Goal: Information Seeking & Learning: Learn about a topic

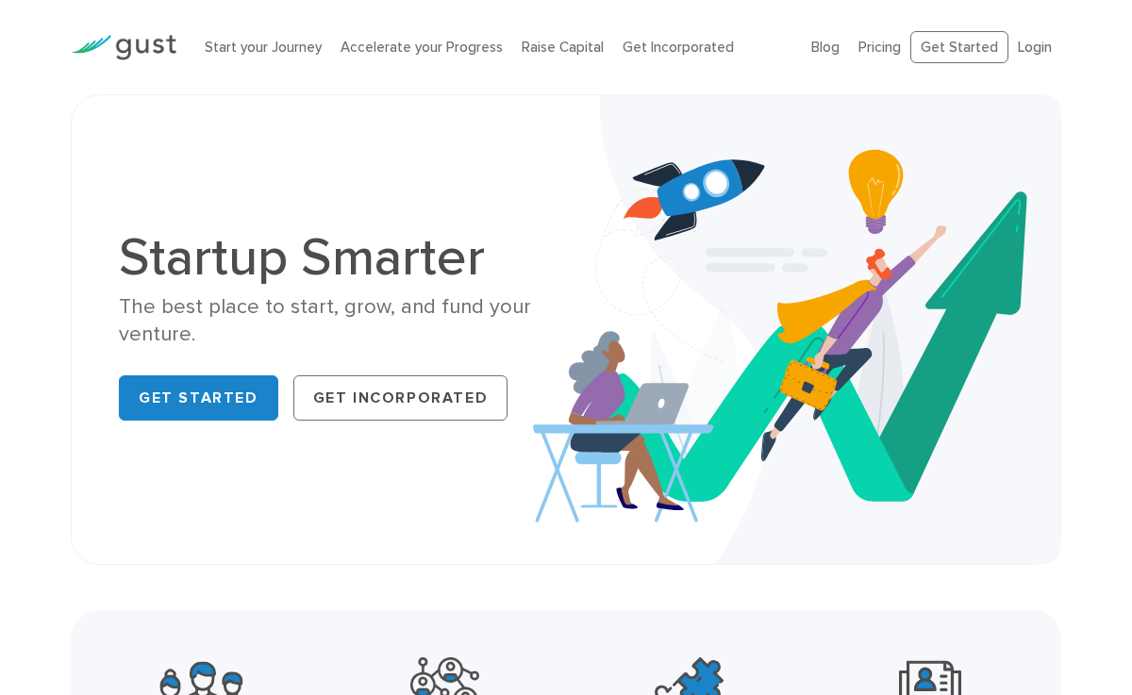
click at [503, 189] on div "Startup Smarter The best place to start, grow, and fund your venture. Get Start…" at bounding box center [566, 329] width 922 height 374
click at [549, 51] on link "Raise Capital" at bounding box center [562, 47] width 82 height 17
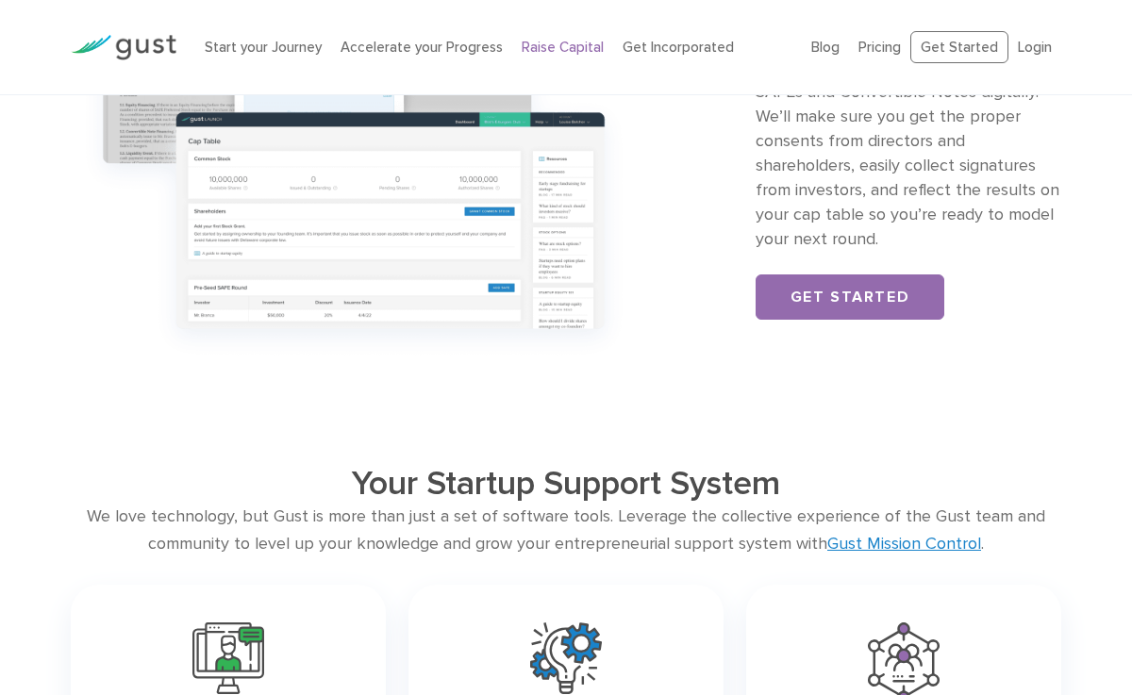
scroll to position [1872, 0]
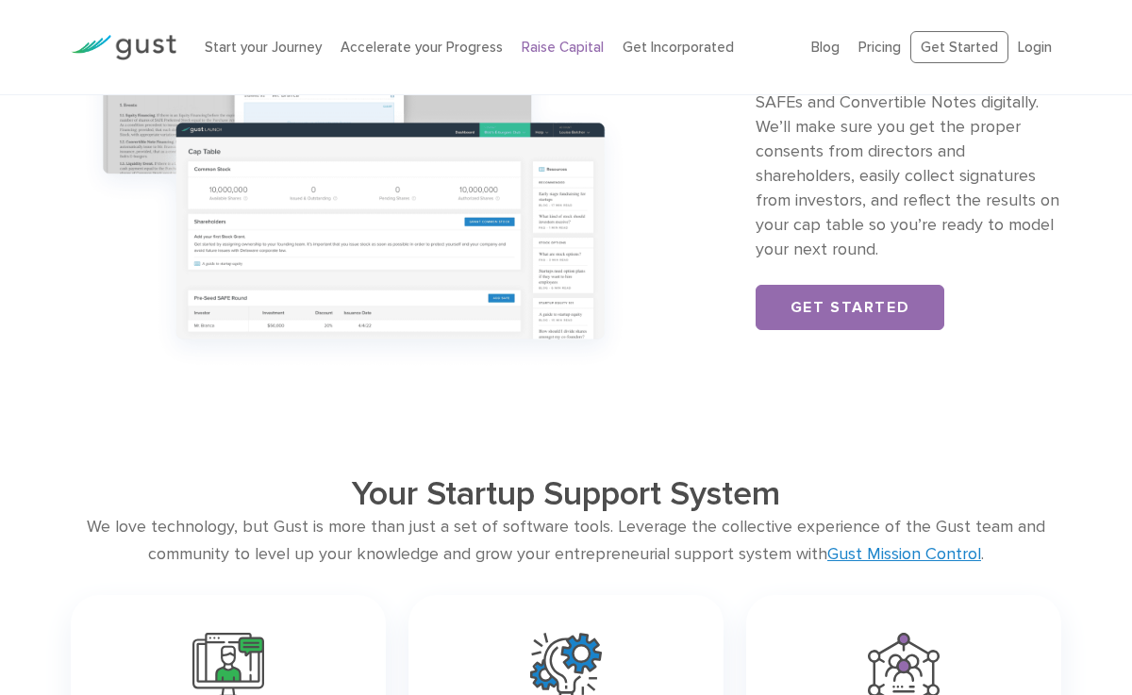
click at [378, 254] on img at bounding box center [354, 156] width 566 height 446
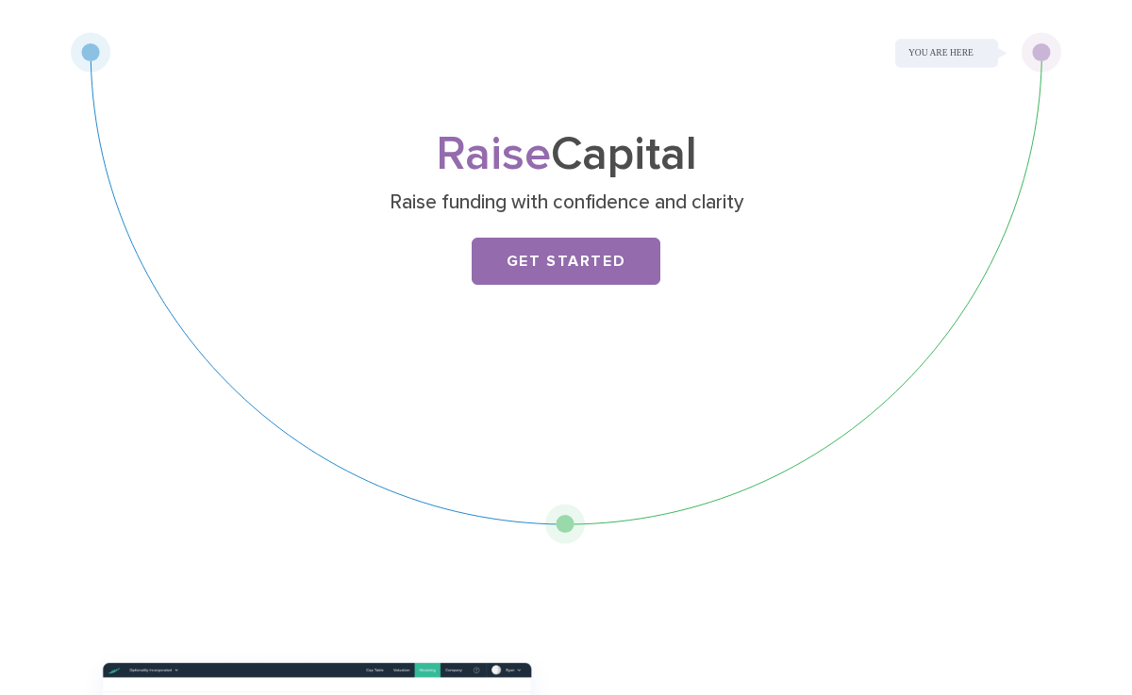
scroll to position [0, 0]
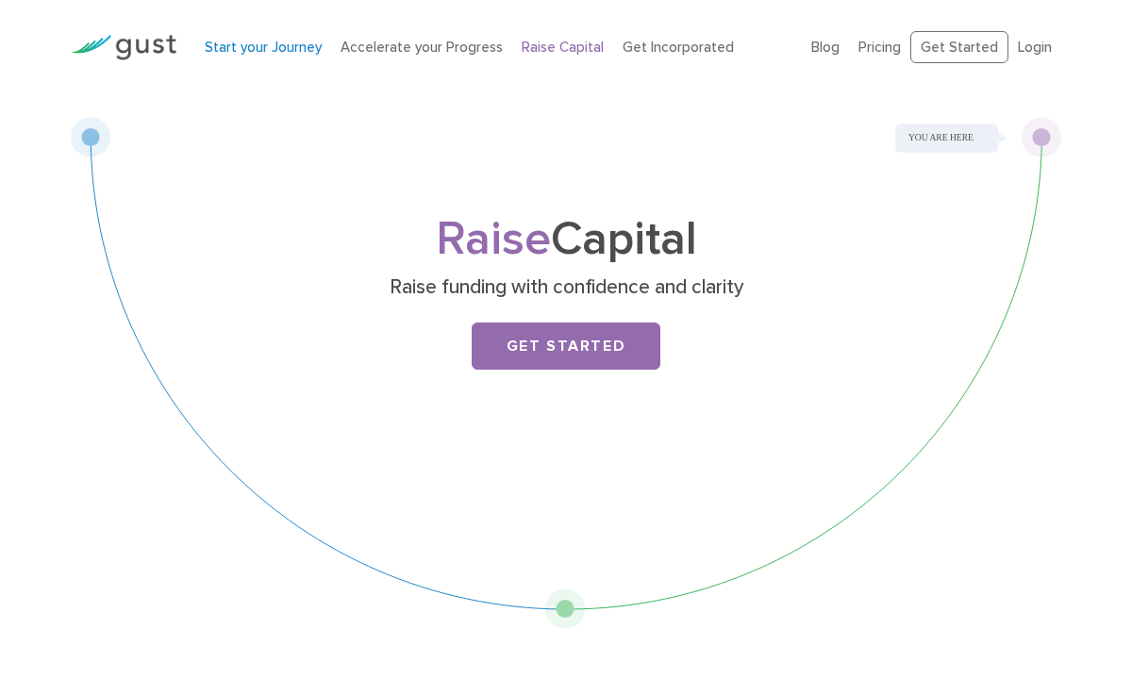
click at [244, 54] on link "Start your Journey" at bounding box center [263, 47] width 117 height 17
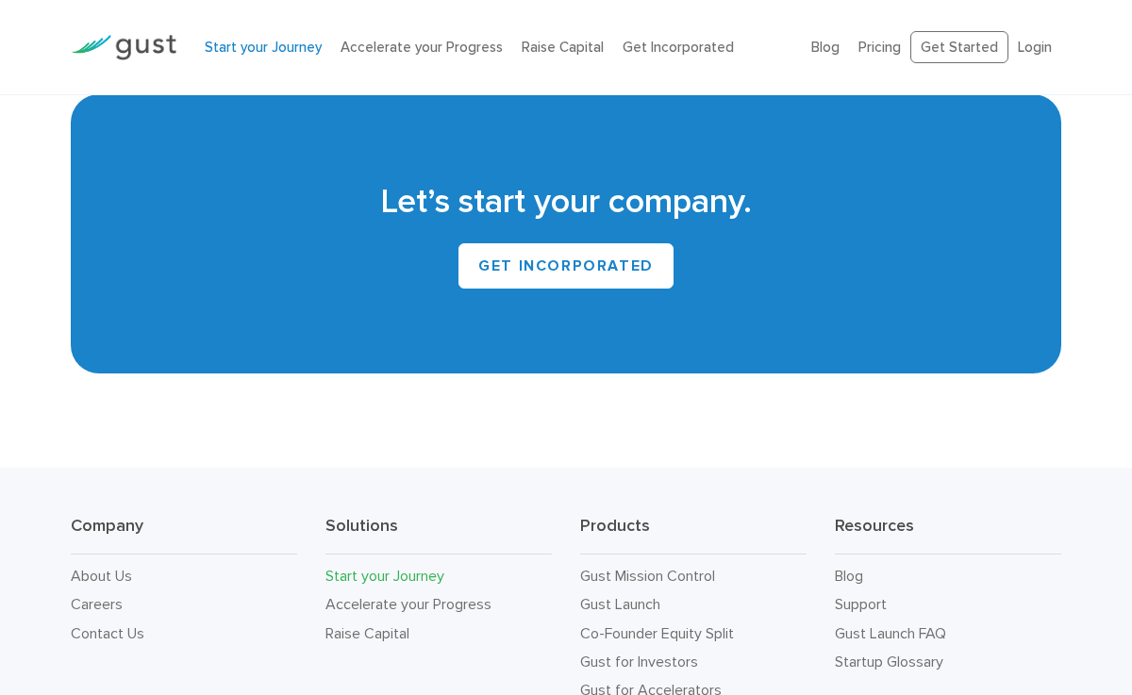
scroll to position [3440, 0]
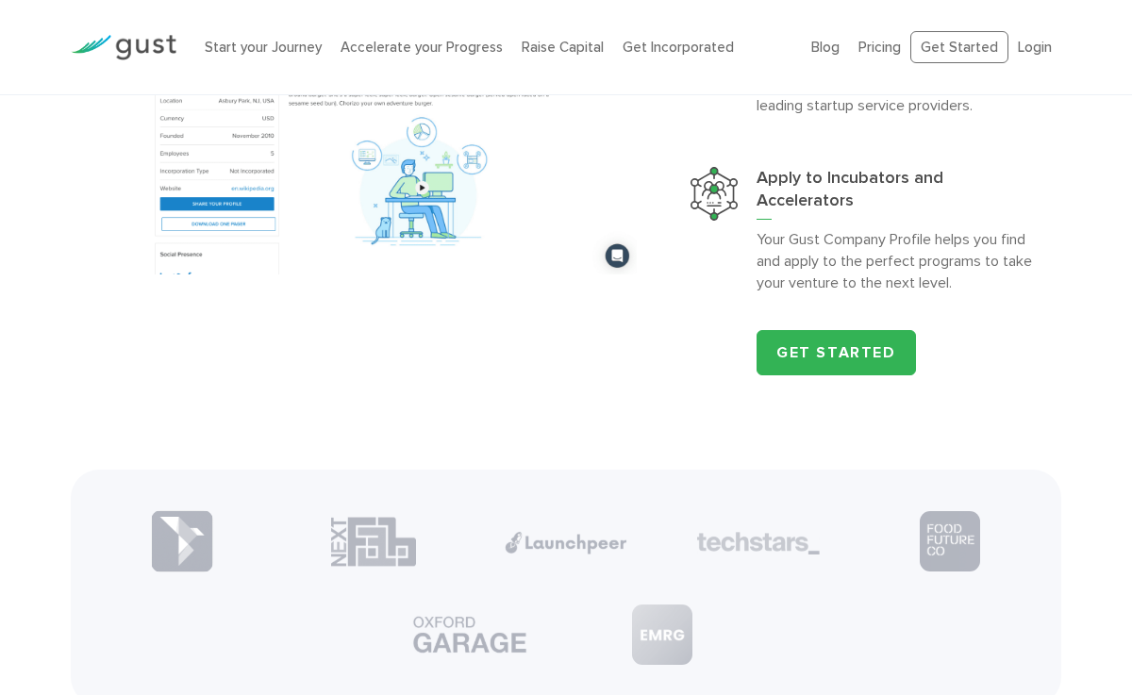
scroll to position [1984, 0]
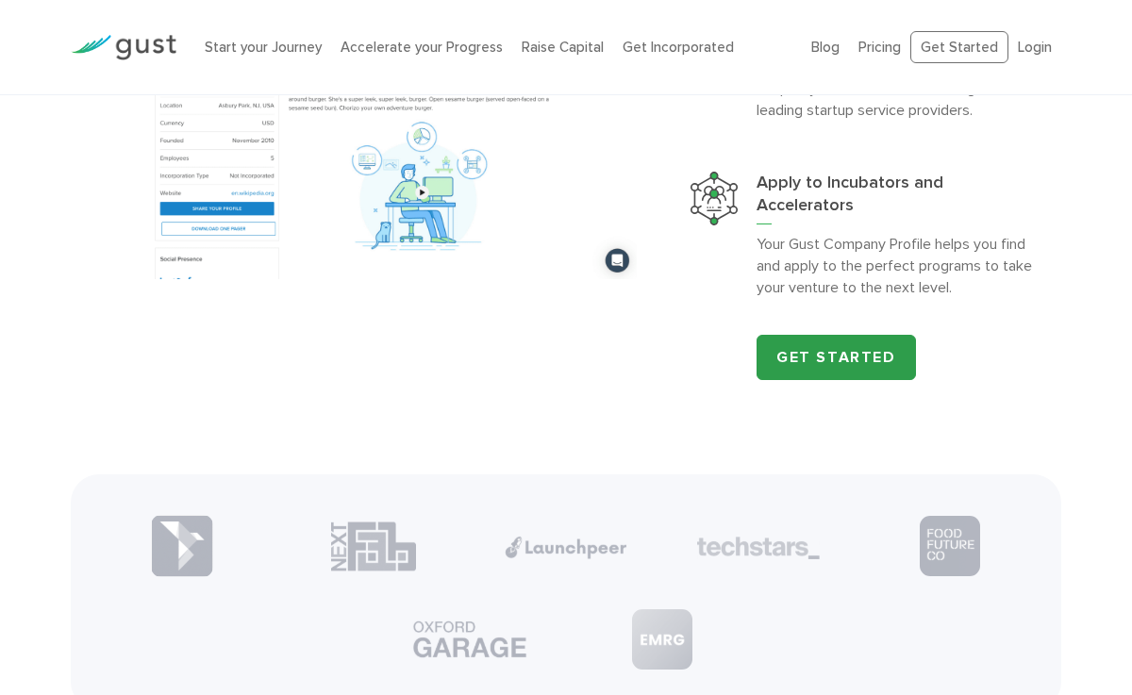
click at [864, 380] on link "Get Started" at bounding box center [835, 357] width 159 height 45
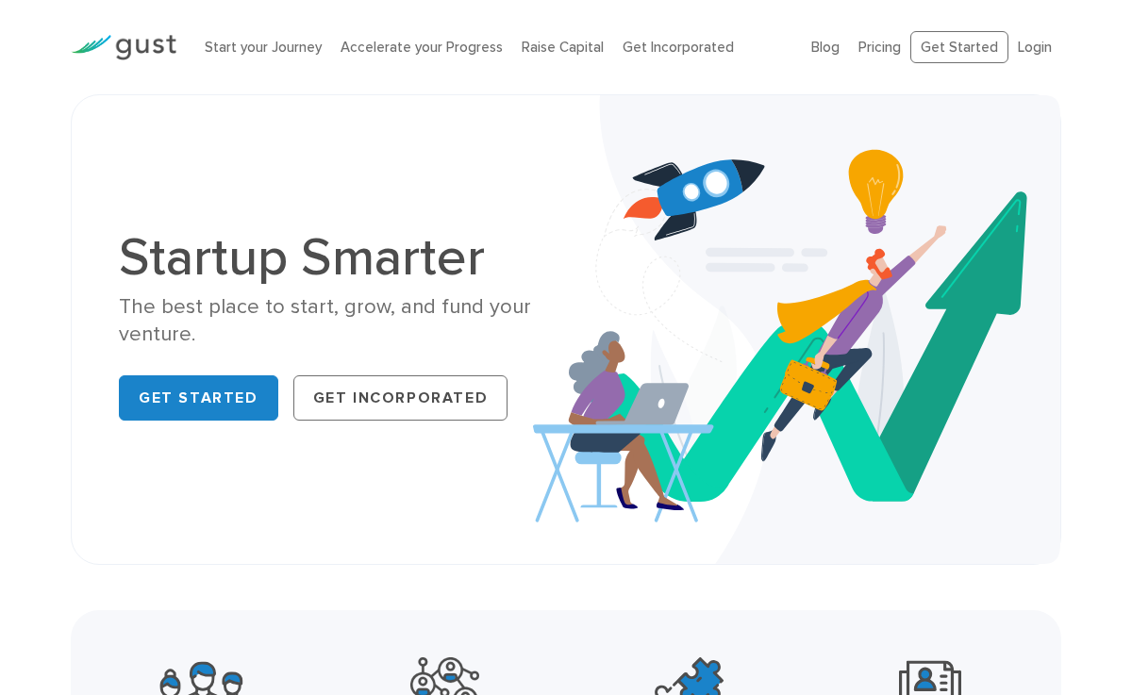
click at [673, 58] on div "Start your Journey Accelerate your Progress Raise Capital Get Incorporated" at bounding box center [493, 47] width 606 height 59
click at [670, 48] on link "Get Incorporated" at bounding box center [677, 47] width 111 height 17
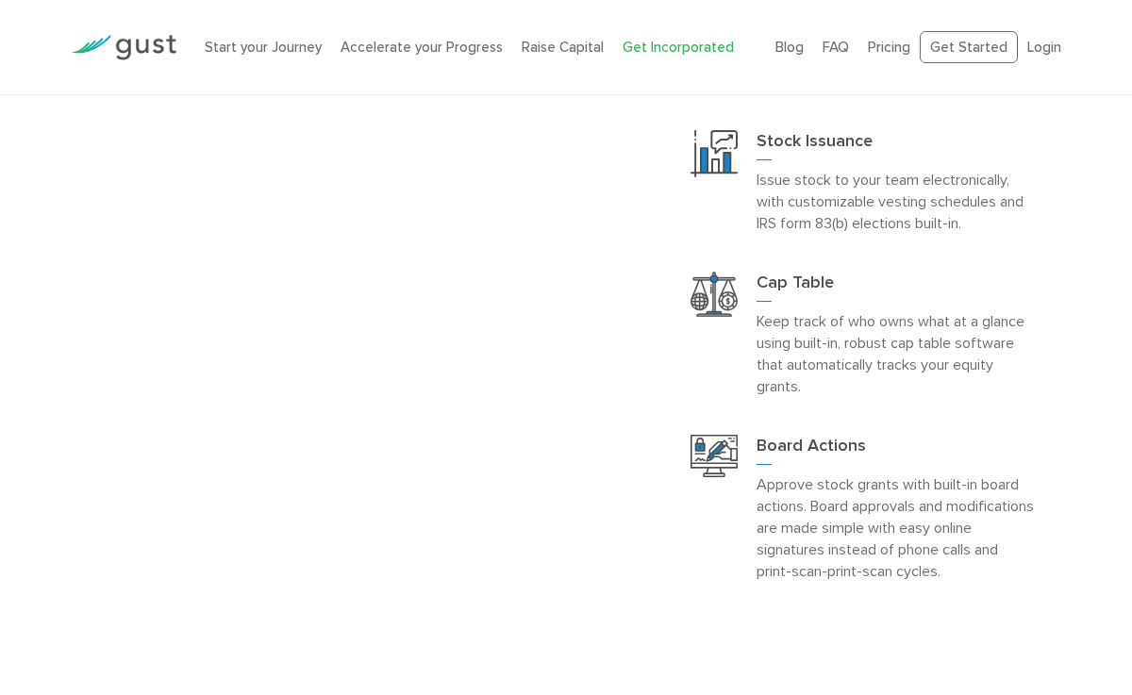
scroll to position [1749, 0]
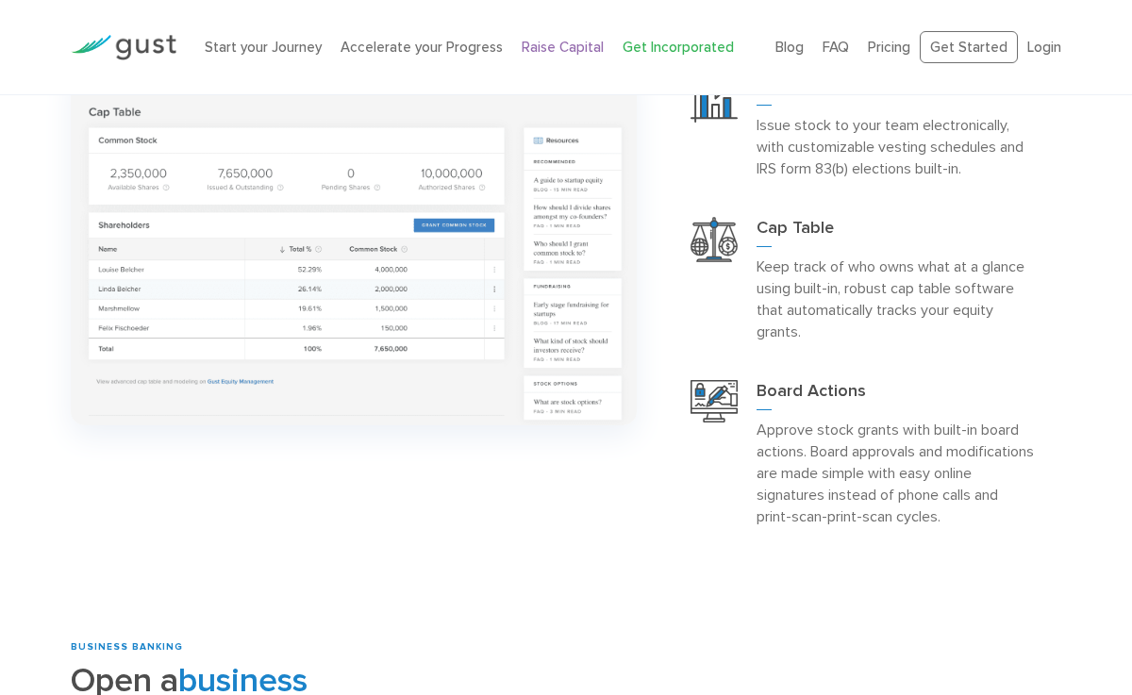
click at [545, 52] on link "Raise Capital" at bounding box center [562, 47] width 82 height 17
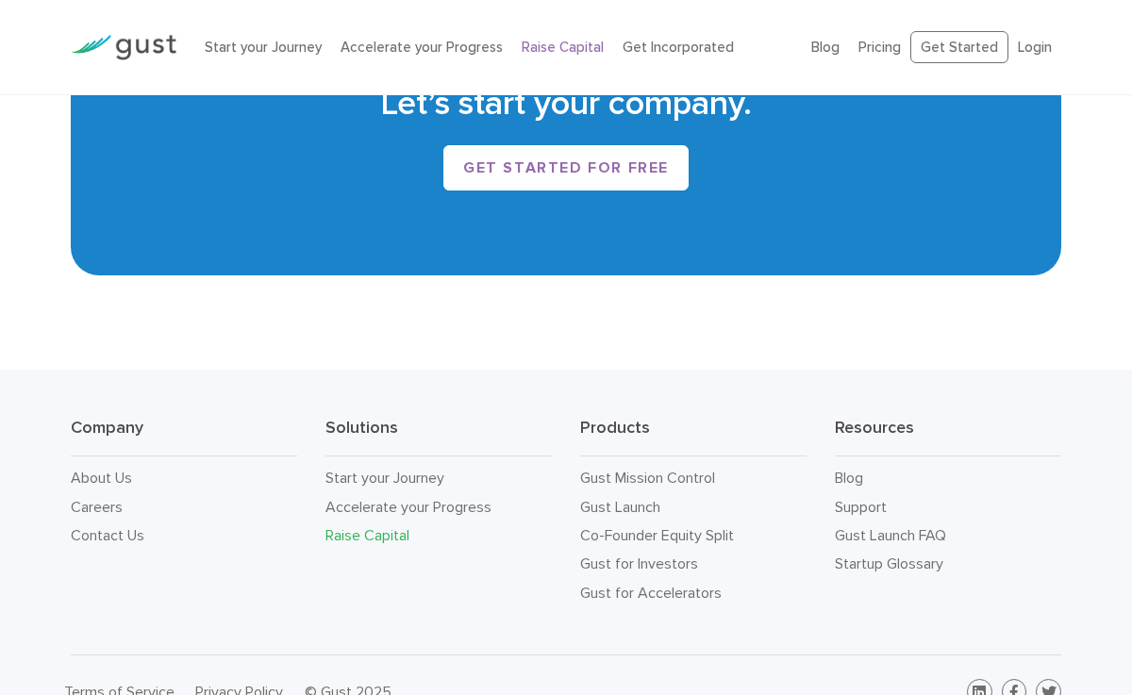
scroll to position [3020, 0]
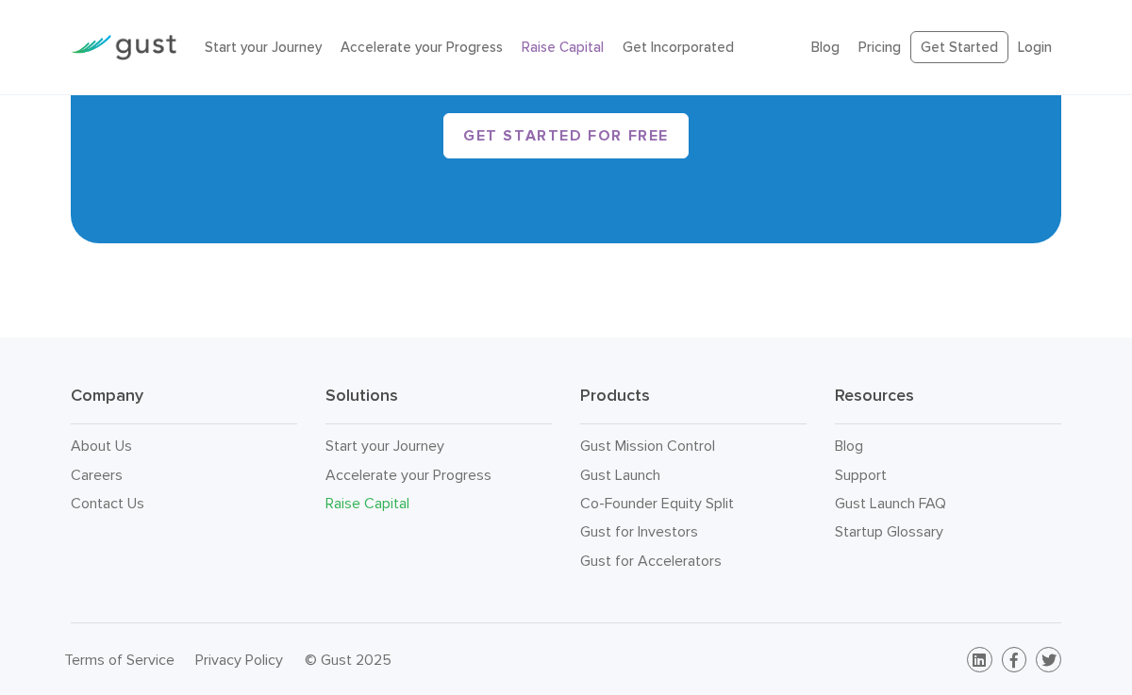
click at [450, 57] on li "Accelerate your Progress" at bounding box center [421, 48] width 162 height 22
click at [449, 52] on link "Accelerate your Progress" at bounding box center [421, 47] width 162 height 17
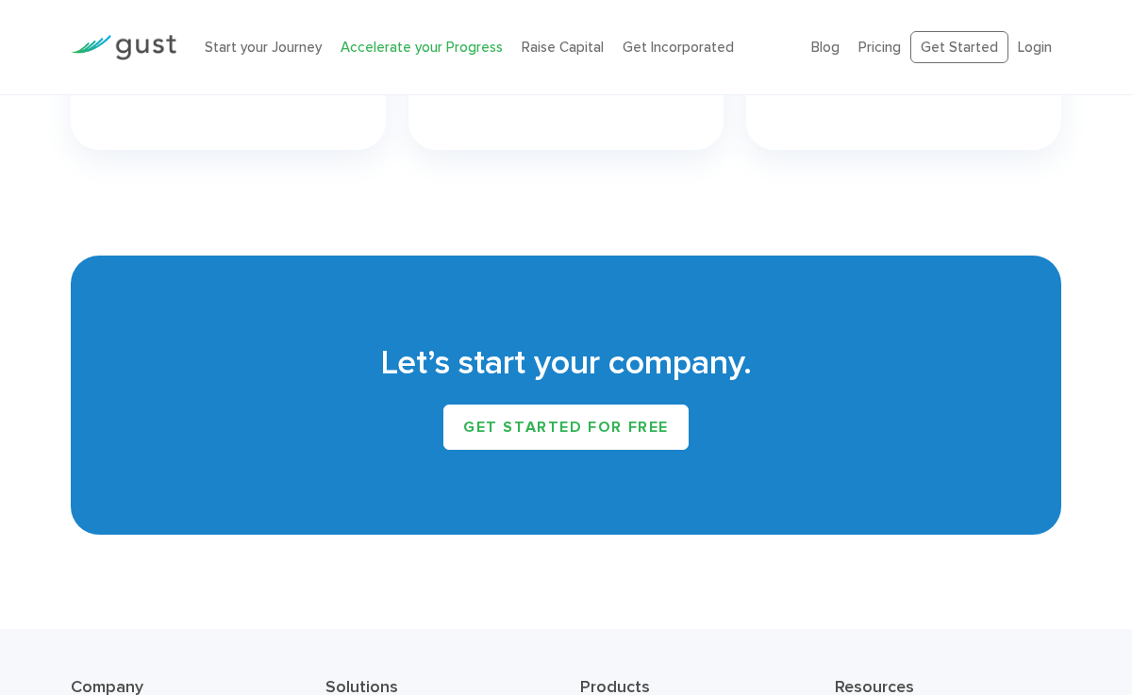
scroll to position [3078, 0]
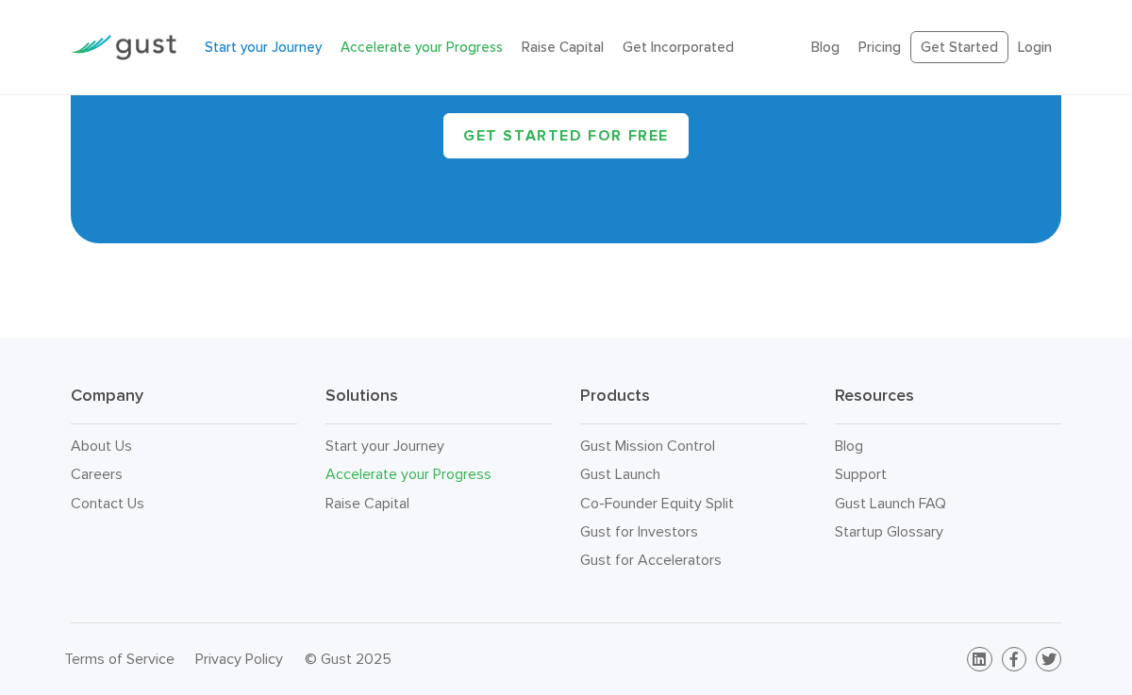
click at [262, 41] on link "Start your Journey" at bounding box center [263, 47] width 117 height 17
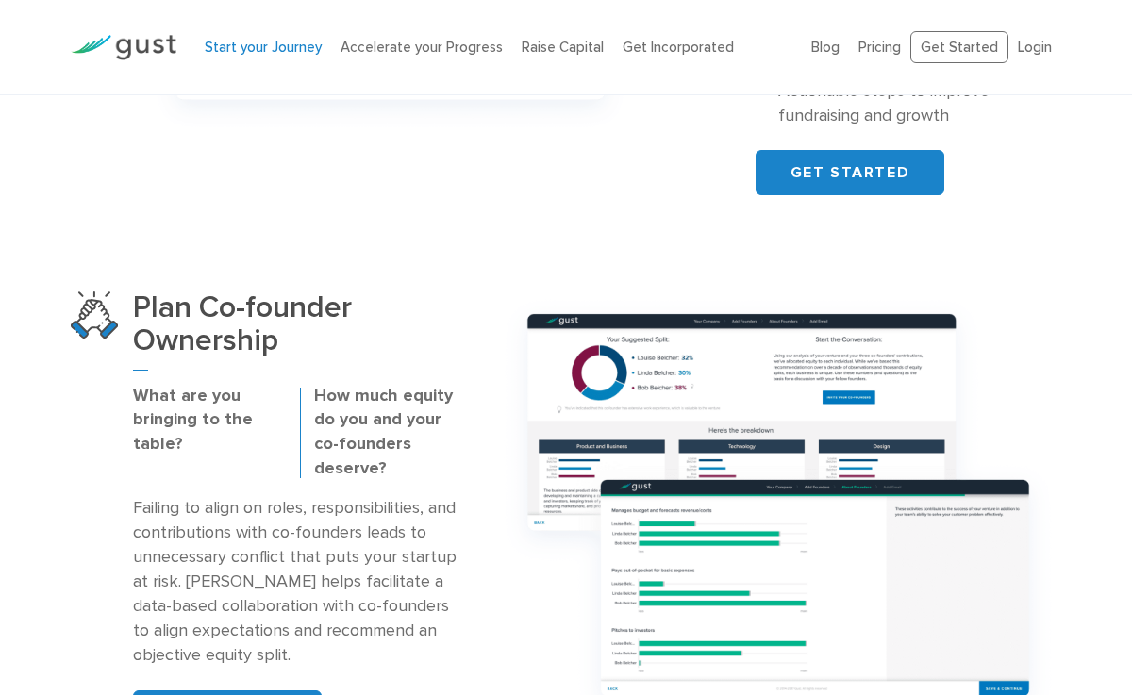
scroll to position [1073, 0]
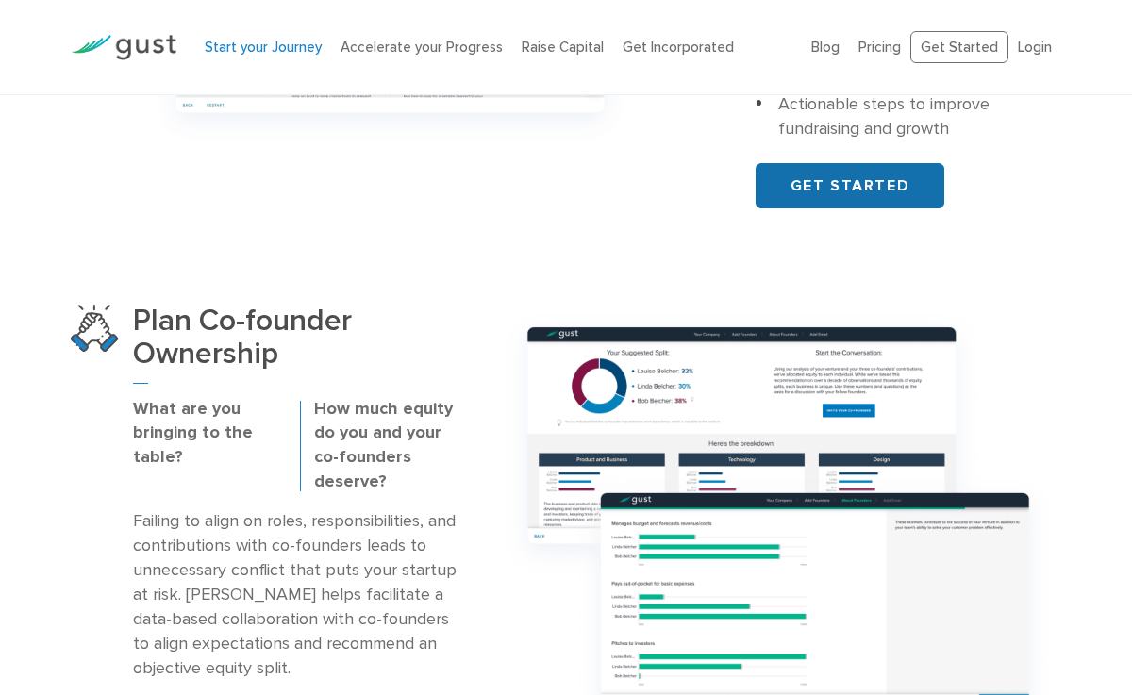
click at [870, 196] on link "GET STARTED" at bounding box center [849, 185] width 189 height 45
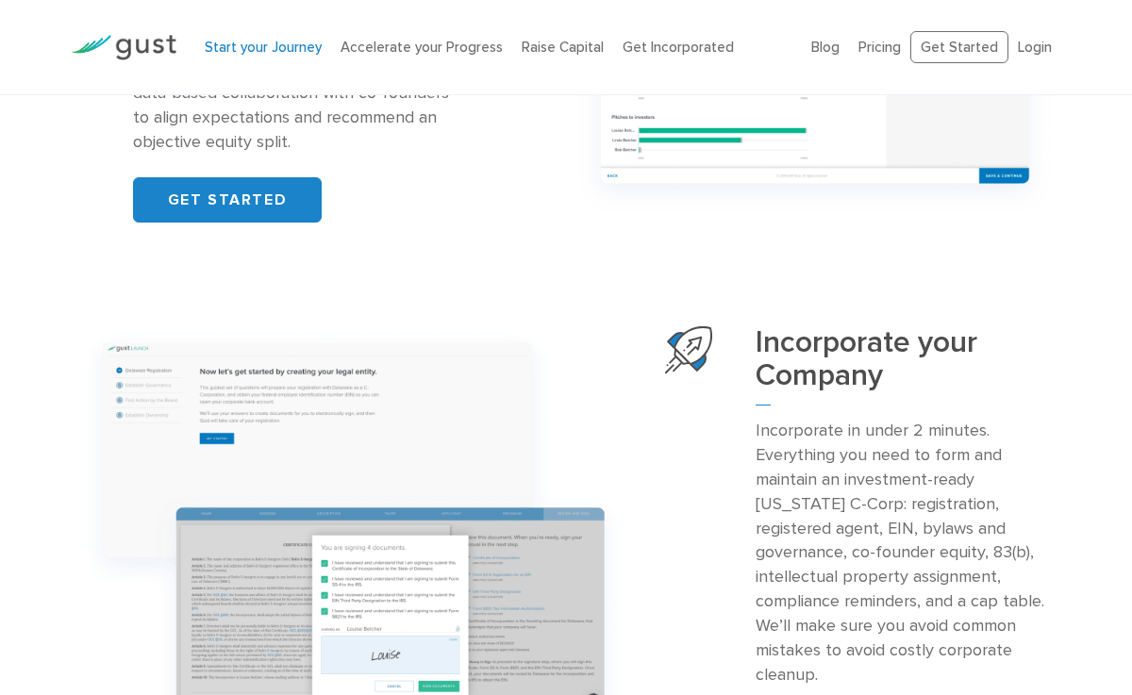
scroll to position [1600, 0]
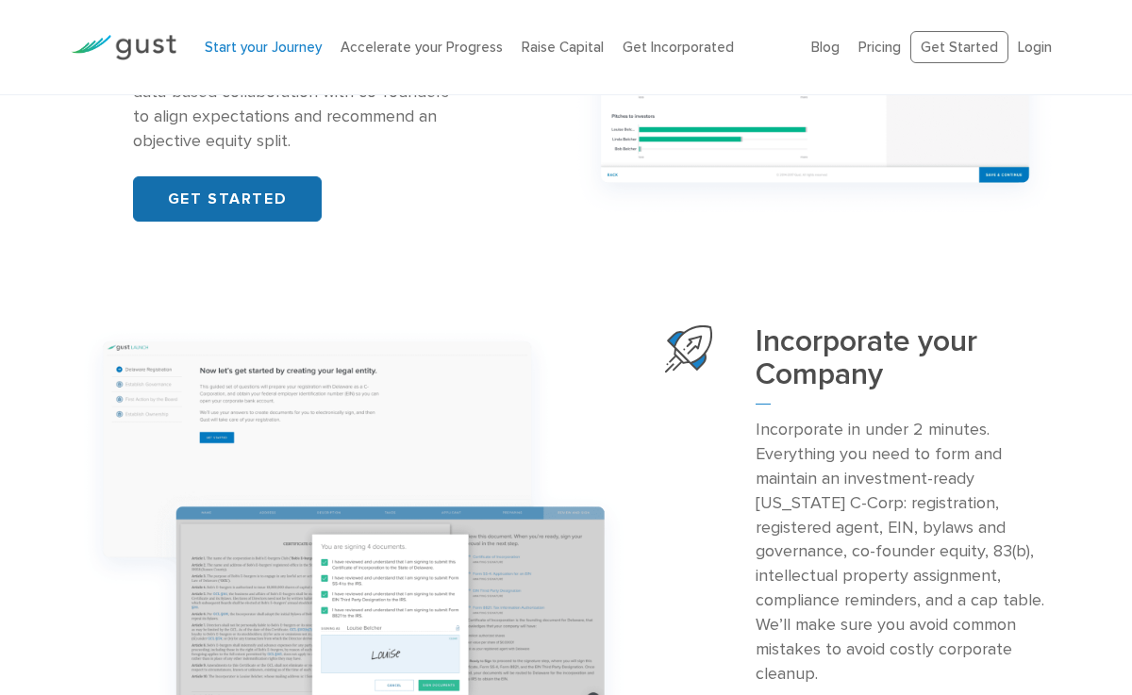
click at [245, 193] on link "GET STARTED" at bounding box center [227, 198] width 189 height 45
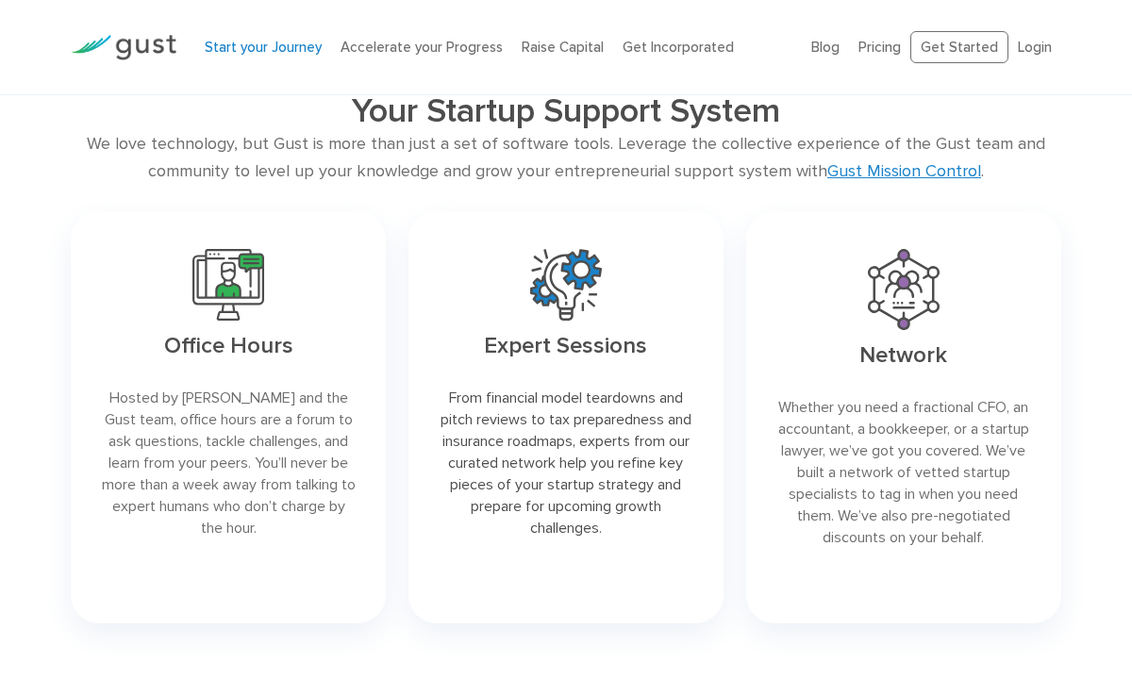
scroll to position [2676, 0]
click at [262, 325] on link at bounding box center [228, 416] width 315 height 412
click at [512, 309] on link at bounding box center [565, 416] width 315 height 412
click at [770, 348] on link at bounding box center [903, 416] width 315 height 412
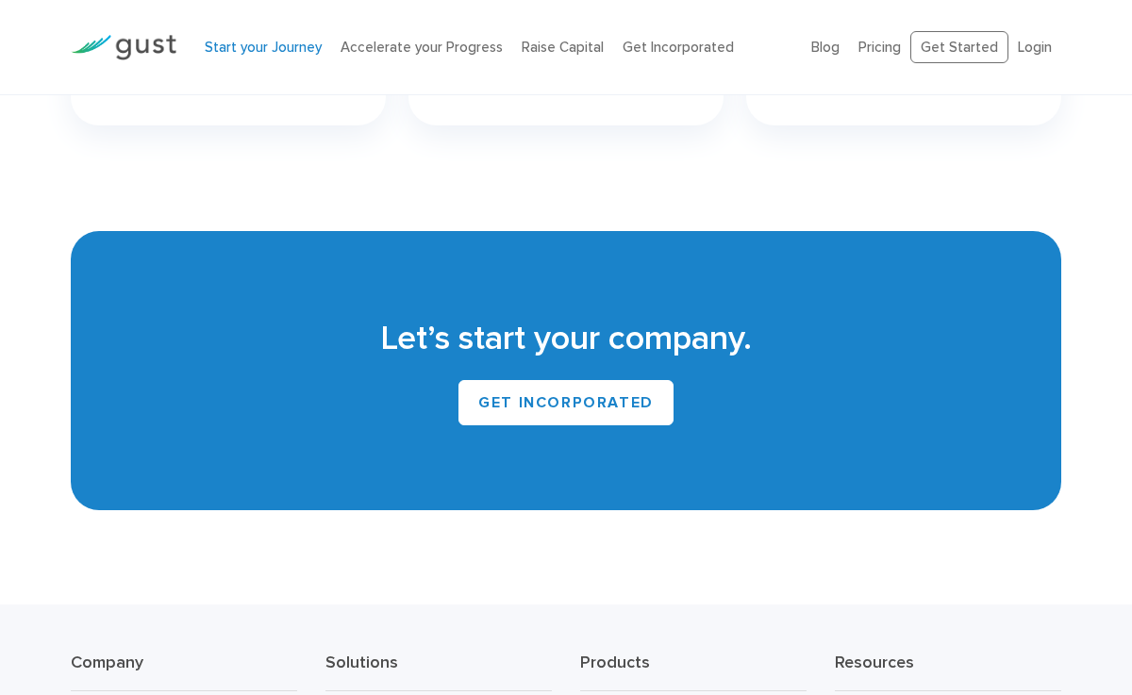
scroll to position [3440, 0]
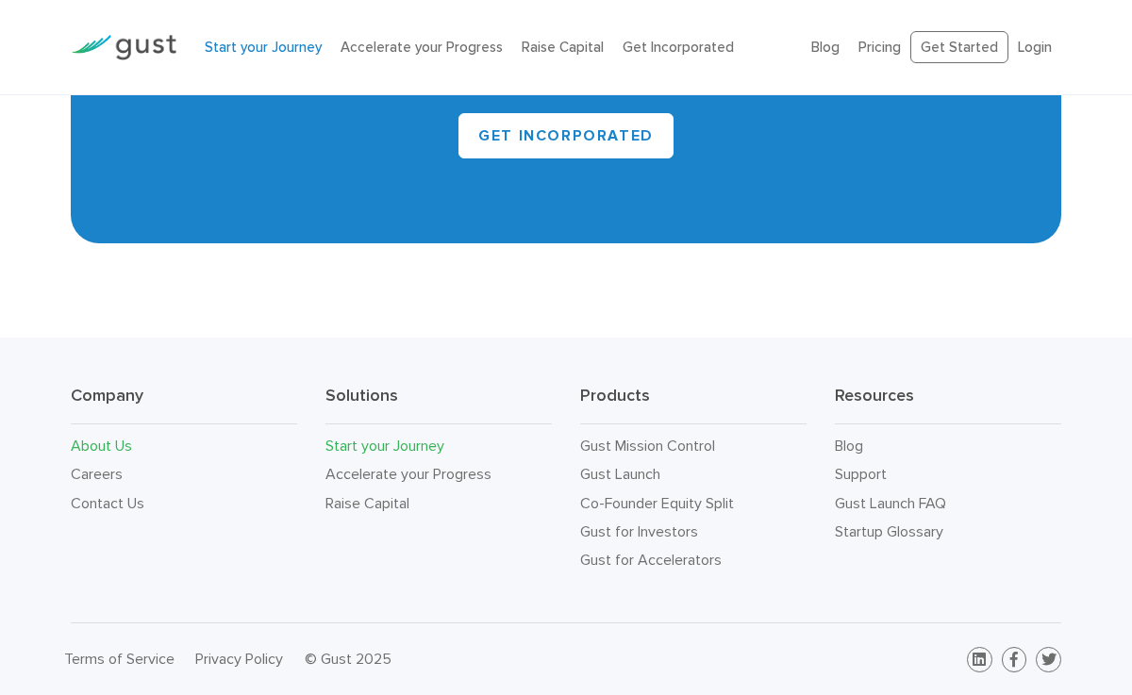
click at [101, 447] on link "About Us" at bounding box center [101, 446] width 61 height 18
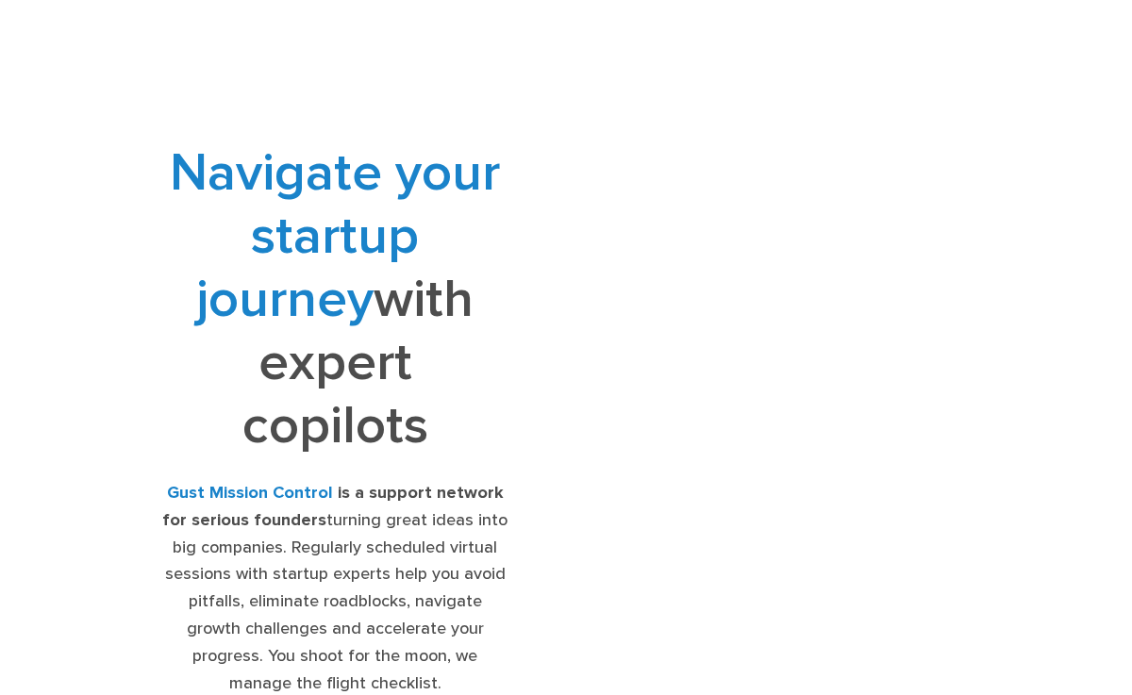
click at [300, 234] on span "Navigate your startup journey" at bounding box center [335, 236] width 330 height 190
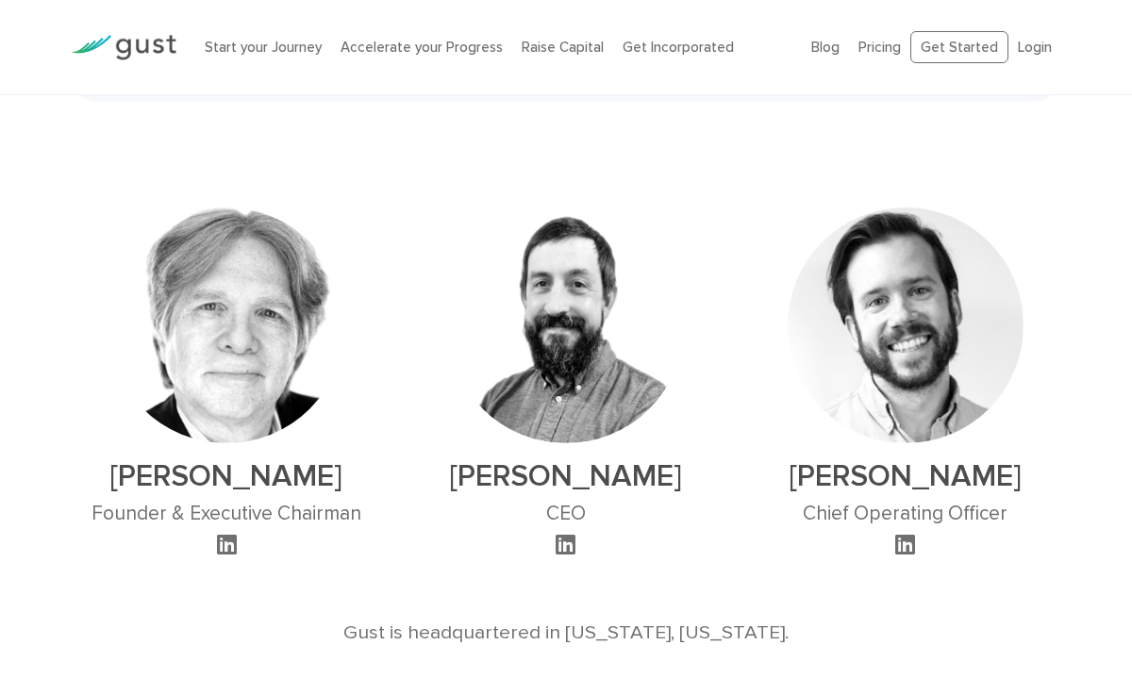
scroll to position [1112, 0]
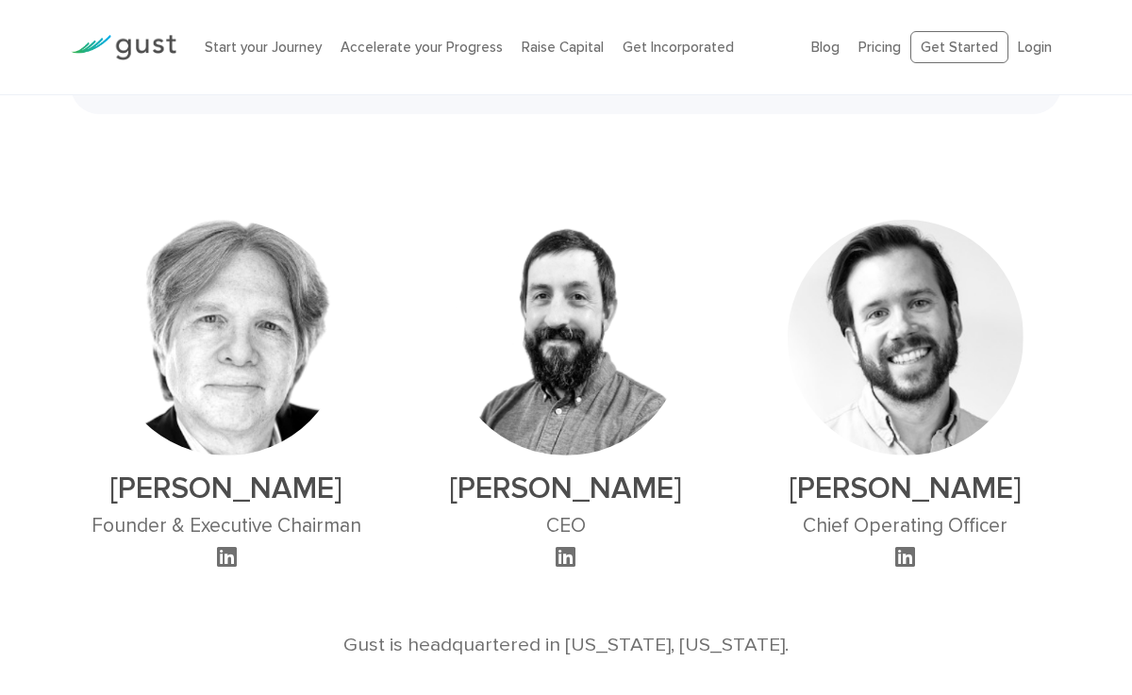
click at [566, 308] on img at bounding box center [566, 338] width 236 height 236
click at [585, 471] on h2 "Peter Swan" at bounding box center [566, 489] width 236 height 36
click at [585, 455] on div "Peter Swan CEO" at bounding box center [566, 396] width 236 height 352
click at [584, 514] on h3 "CEO" at bounding box center [566, 526] width 236 height 24
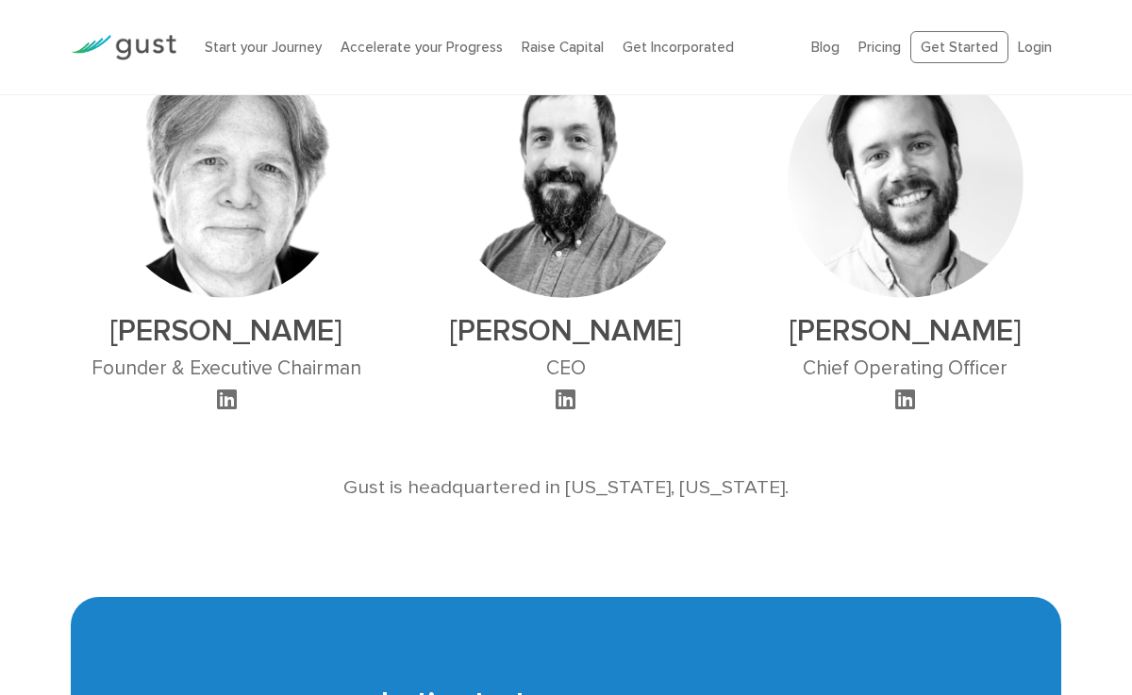
scroll to position [1254, 0]
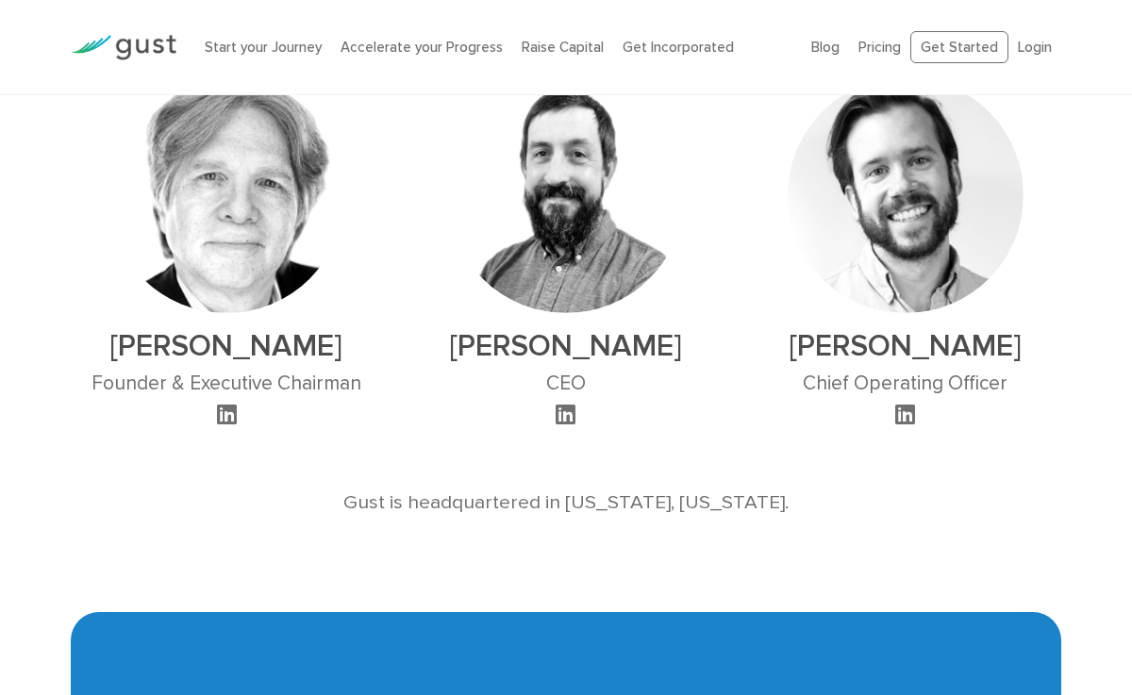
click at [897, 403] on icon at bounding box center [905, 414] width 20 height 23
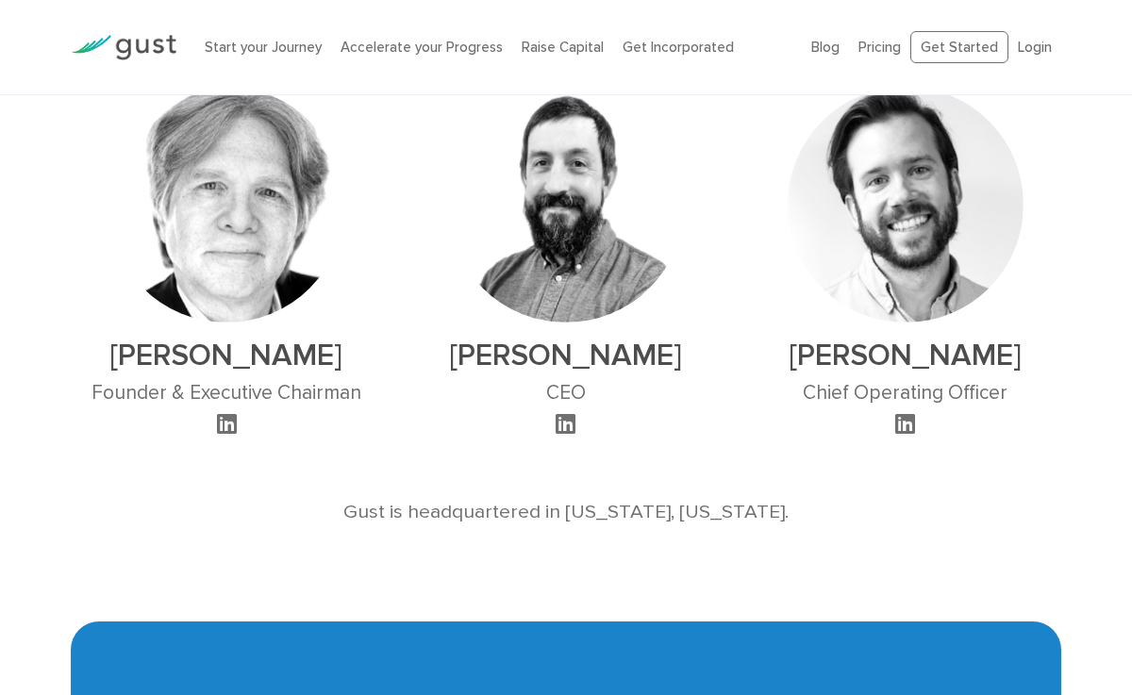
scroll to position [1243, 0]
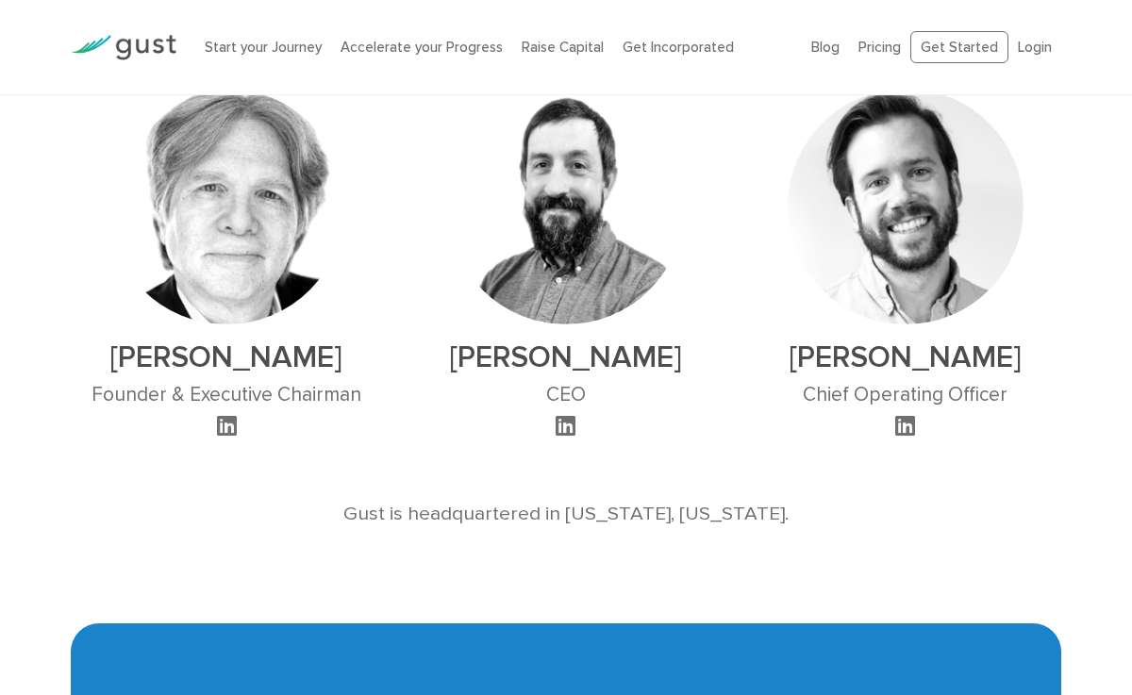
click at [527, 206] on img at bounding box center [566, 207] width 236 height 236
click at [566, 414] on icon at bounding box center [565, 425] width 20 height 23
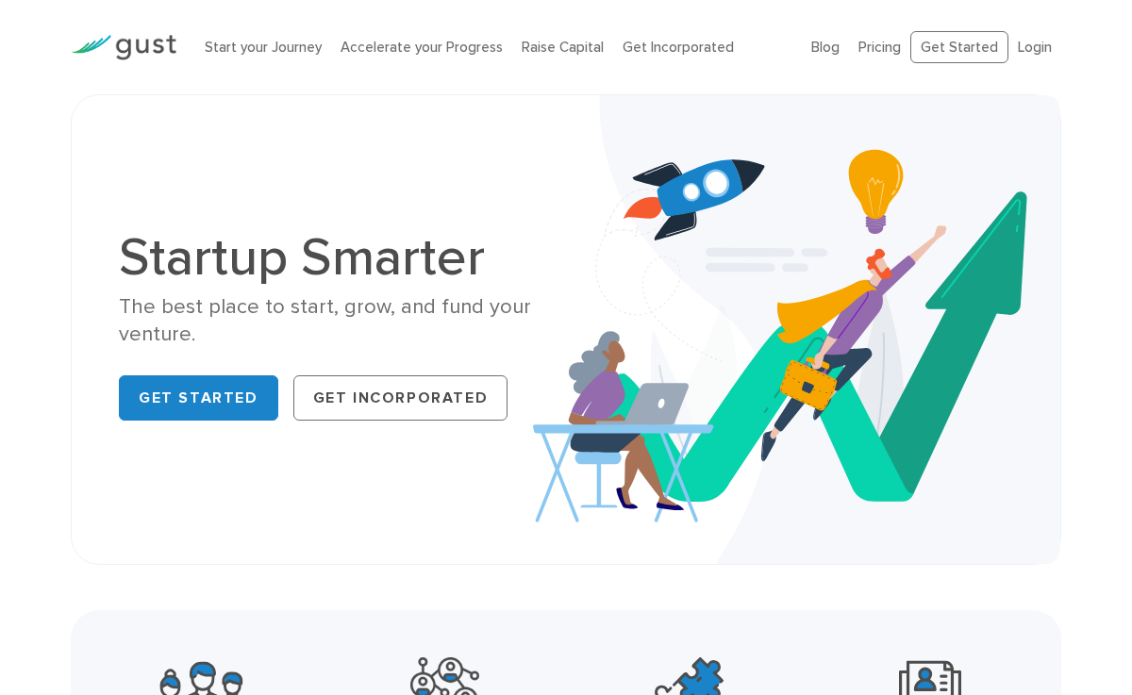
click at [71, 260] on div "Startup Smarter The best place to start, grow, and fund your venture. Get Start…" at bounding box center [566, 329] width 990 height 471
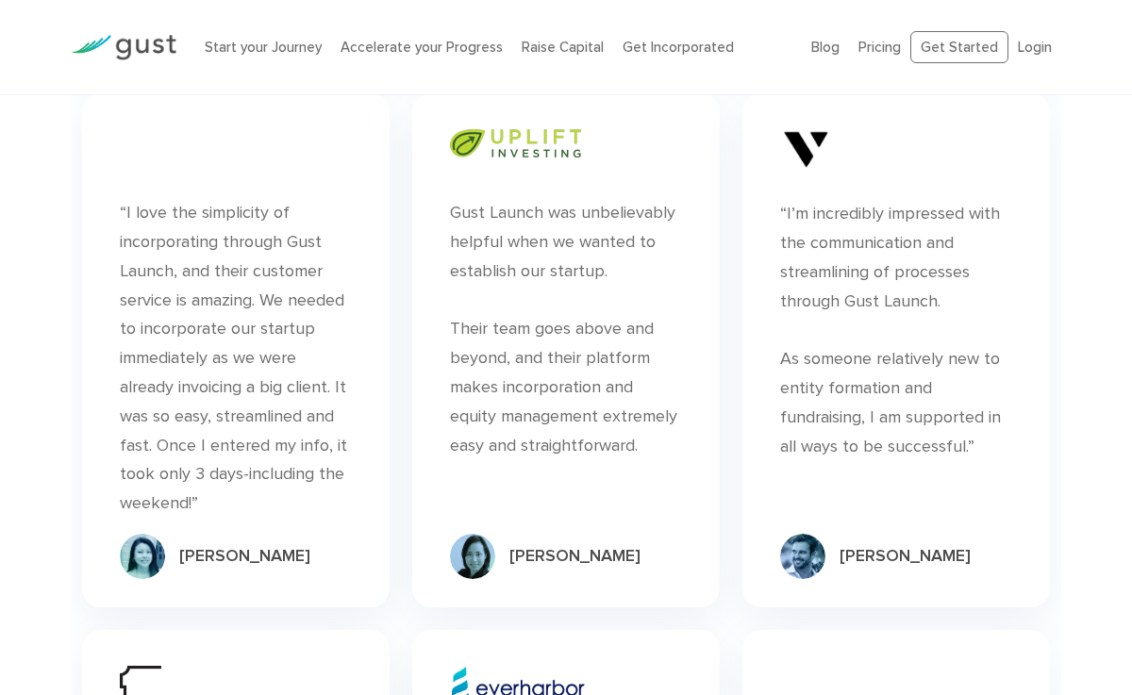
scroll to position [6346, 0]
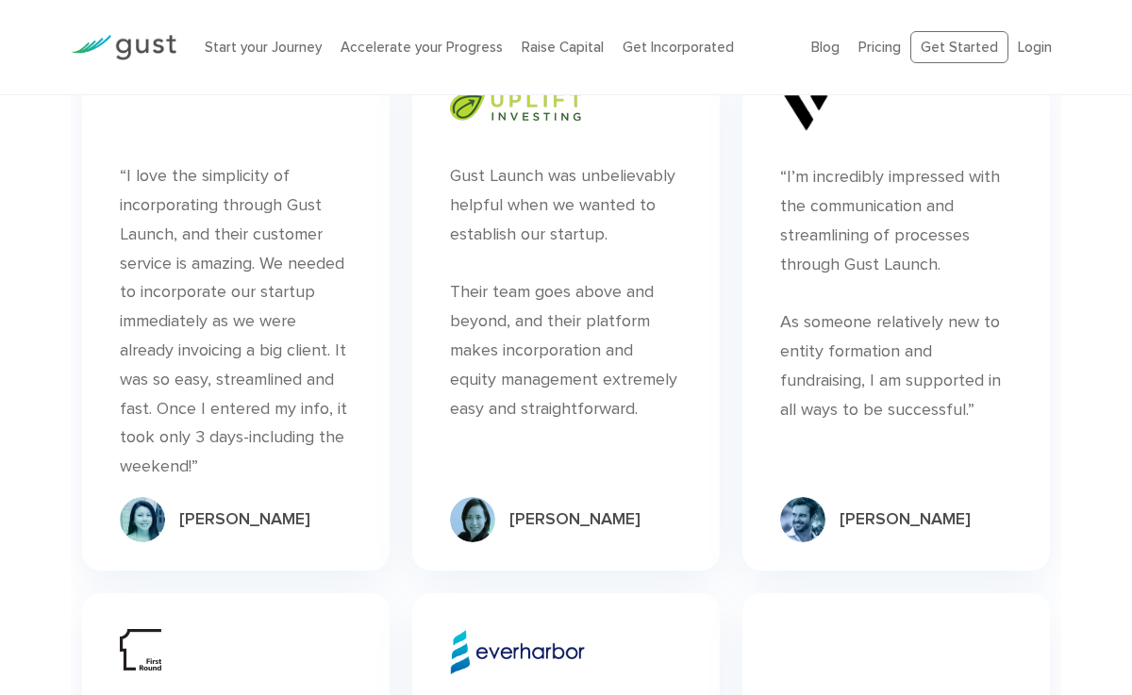
click at [522, 531] on div "[PERSON_NAME]" at bounding box center [574, 519] width 131 height 23
click at [505, 423] on div "Gust Launch was unbelievably helpful when we wanted to establish our startup. T…" at bounding box center [566, 292] width 232 height 261
click at [473, 542] on img at bounding box center [472, 519] width 45 height 45
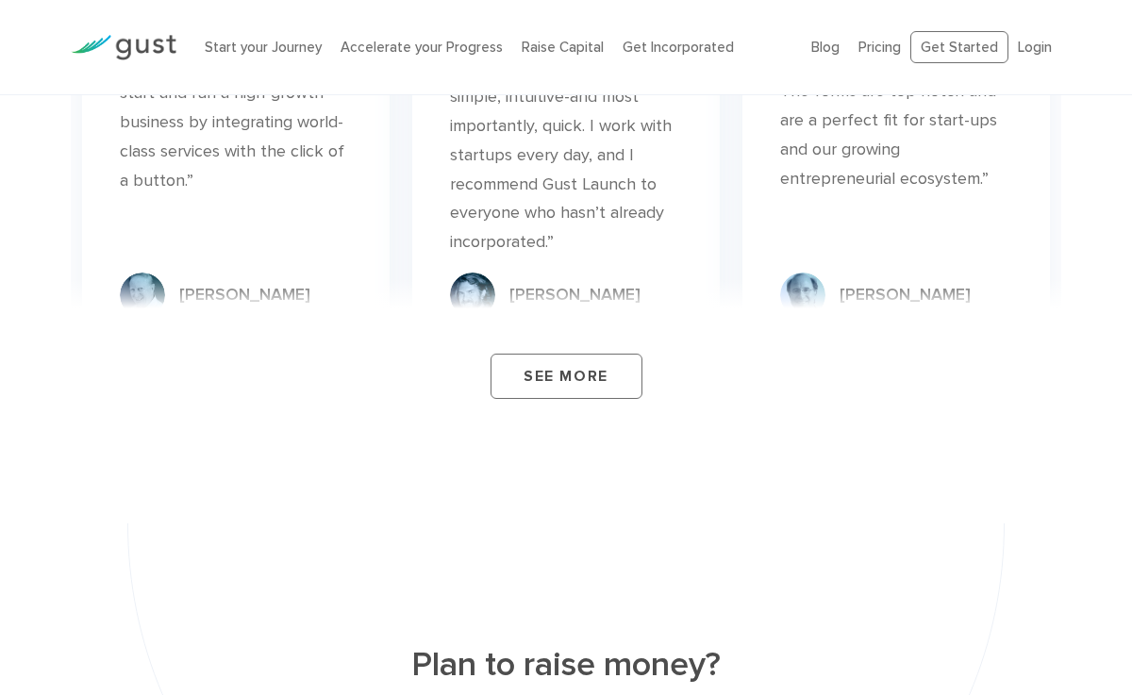
scroll to position [7158, 0]
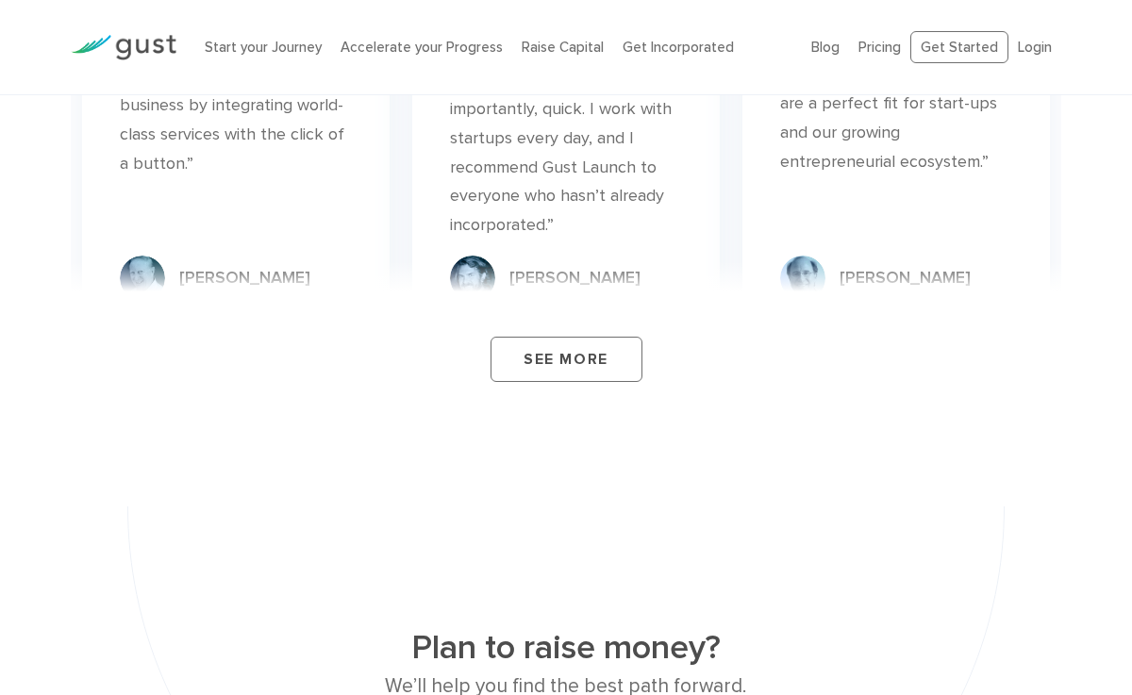
click at [545, 396] on div "See More" at bounding box center [566, 336] width 990 height 151
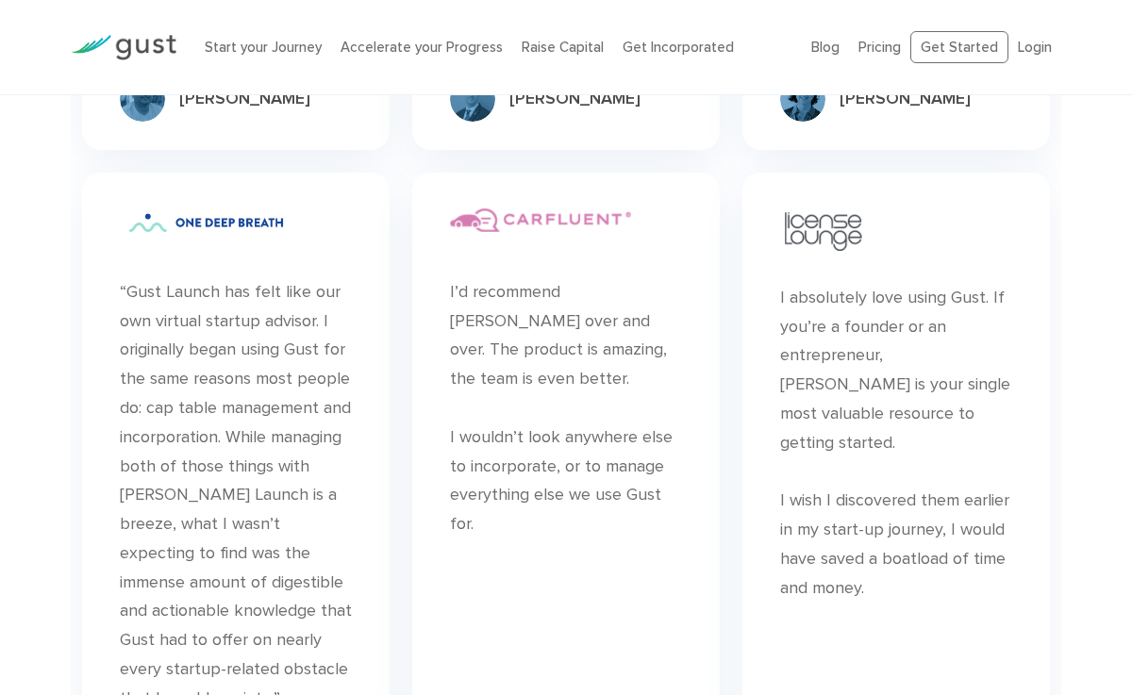
scroll to position [5561, 0]
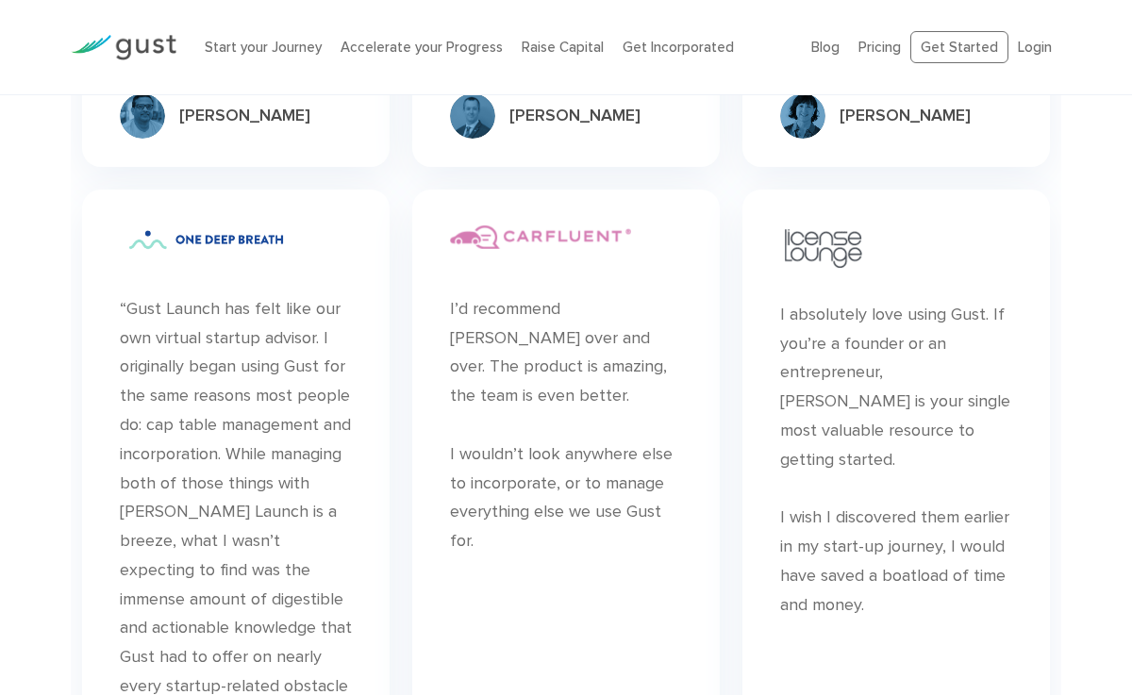
click at [250, 255] on img at bounding box center [206, 239] width 172 height 29
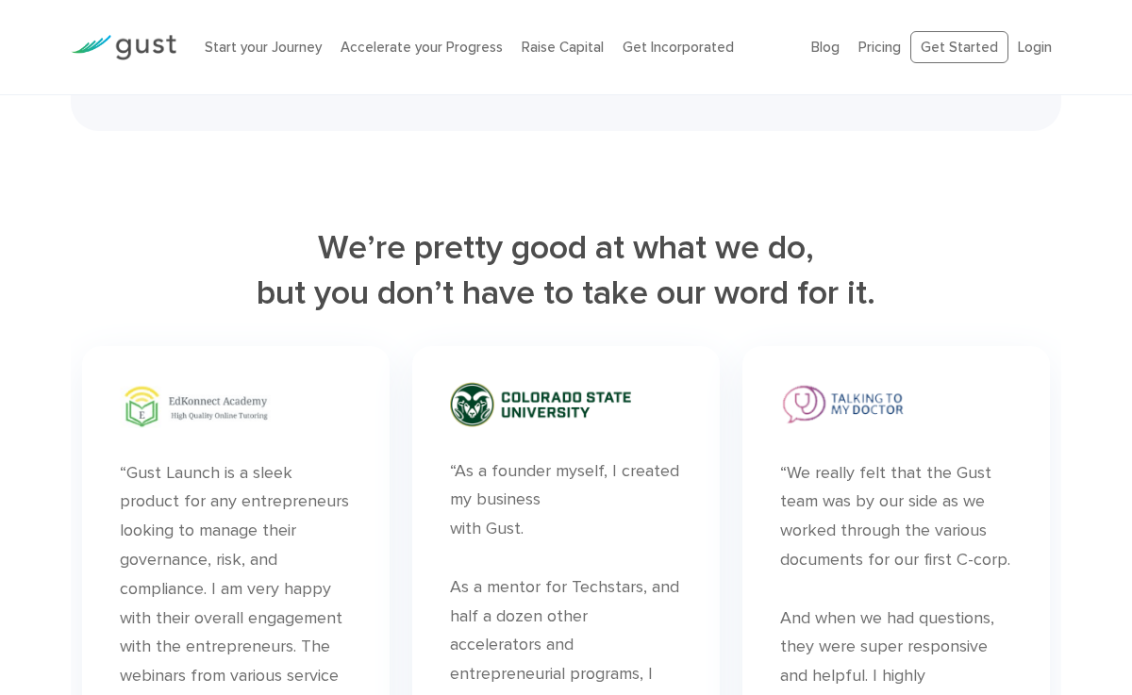
scroll to position [4826, 0]
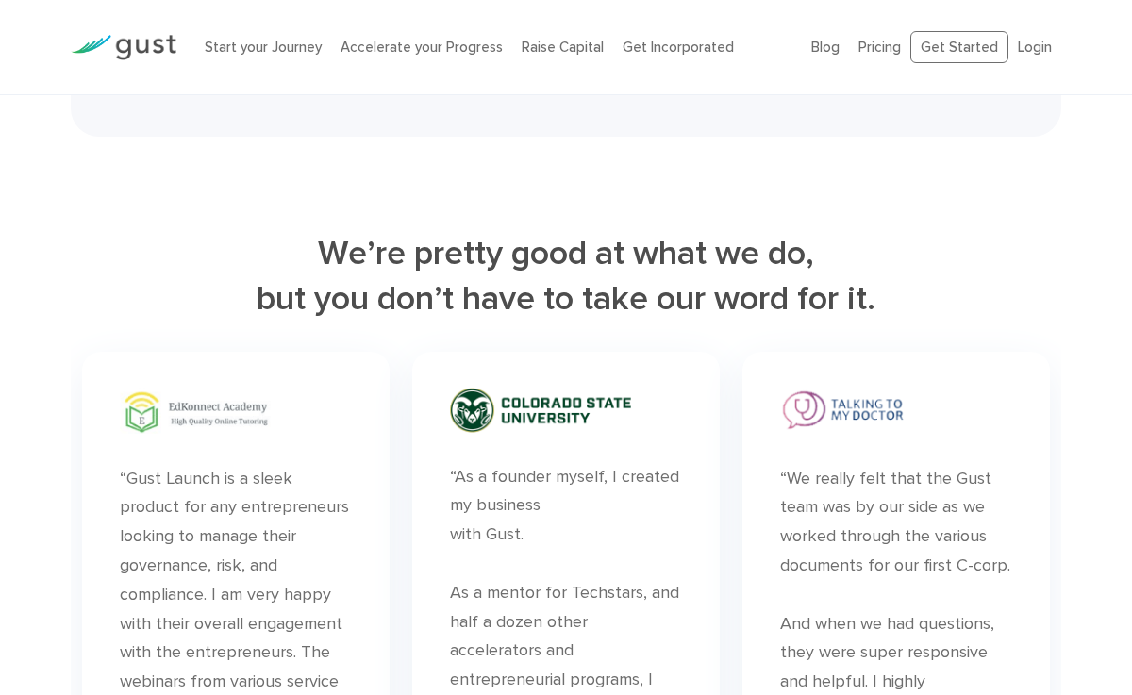
click at [191, 435] on img at bounding box center [195, 411] width 151 height 47
click at [474, 433] on img at bounding box center [540, 410] width 181 height 45
